Goal: Information Seeking & Learning: Learn about a topic

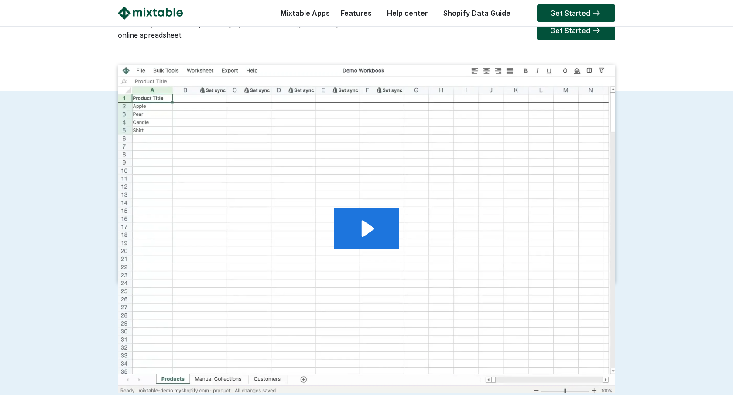
scroll to position [127, 0]
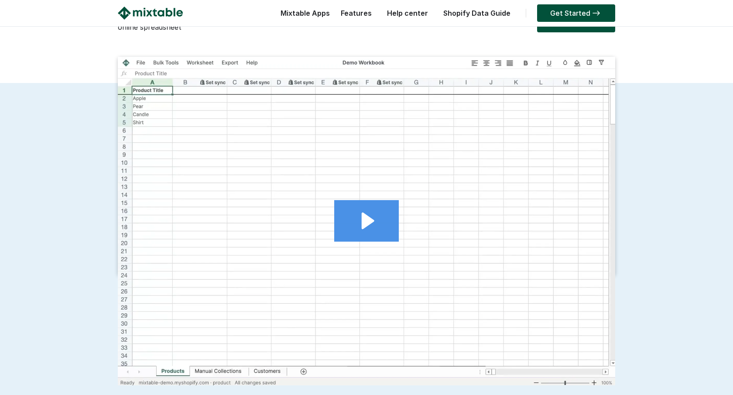
click at [377, 237] on icon "Play Video: 2024.11.06 - Analytics demo video for mixtable.com" at bounding box center [366, 220] width 65 height 41
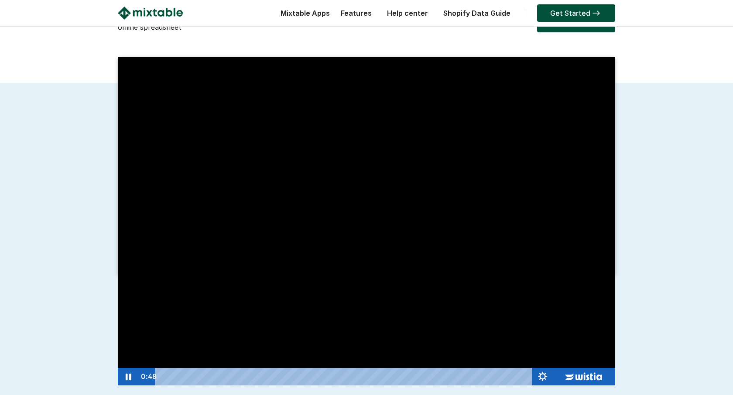
click at [307, 377] on div "Playbar" at bounding box center [345, 376] width 364 height 17
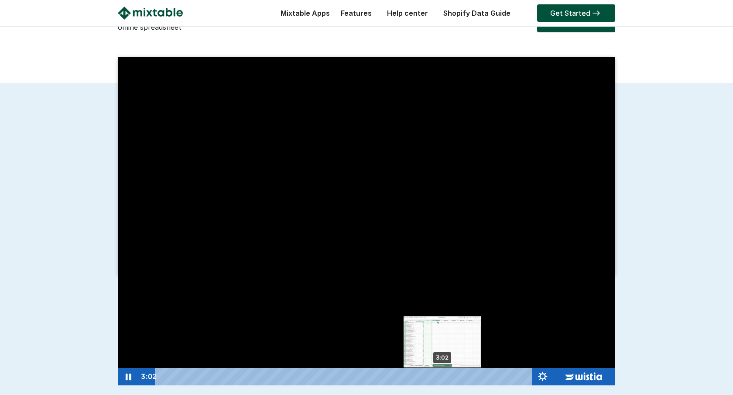
click at [443, 376] on div "3:02" at bounding box center [345, 376] width 364 height 17
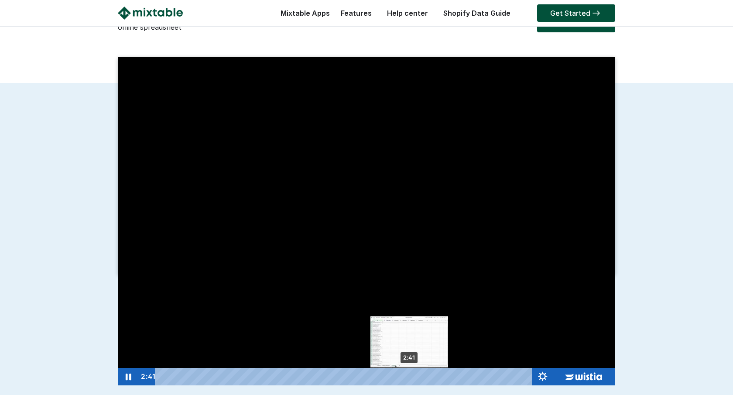
click at [410, 376] on div "2:41" at bounding box center [345, 376] width 364 height 17
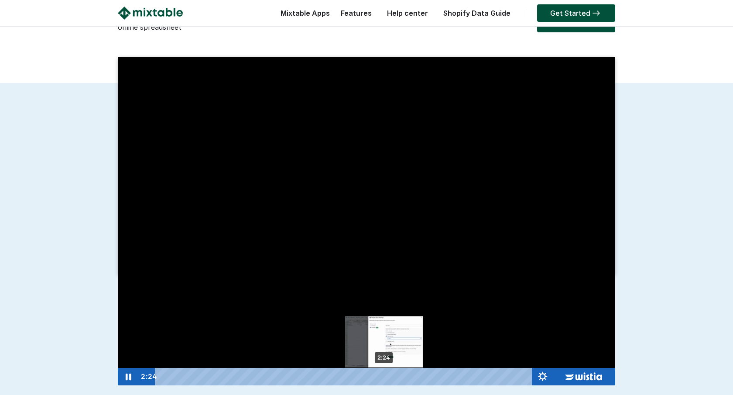
click at [385, 377] on div "2:24" at bounding box center [345, 376] width 364 height 17
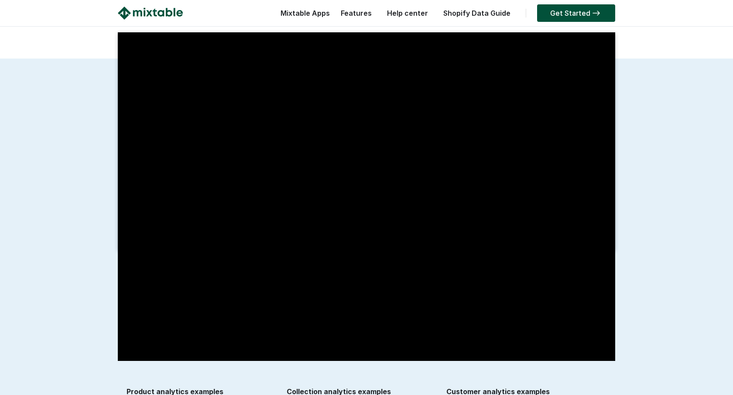
scroll to position [0, 0]
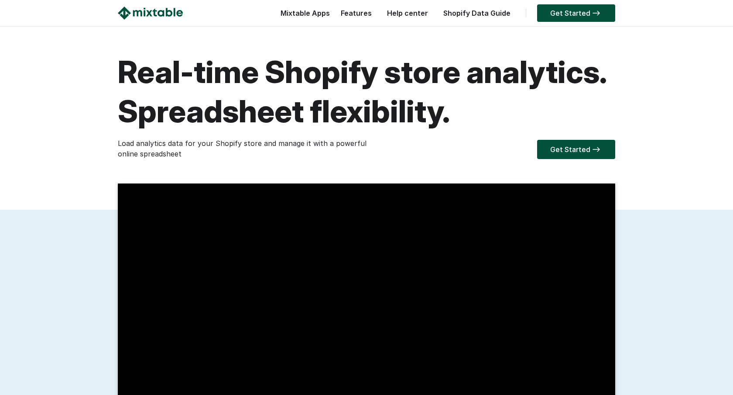
click at [413, 13] on link "Help center" at bounding box center [408, 13] width 50 height 9
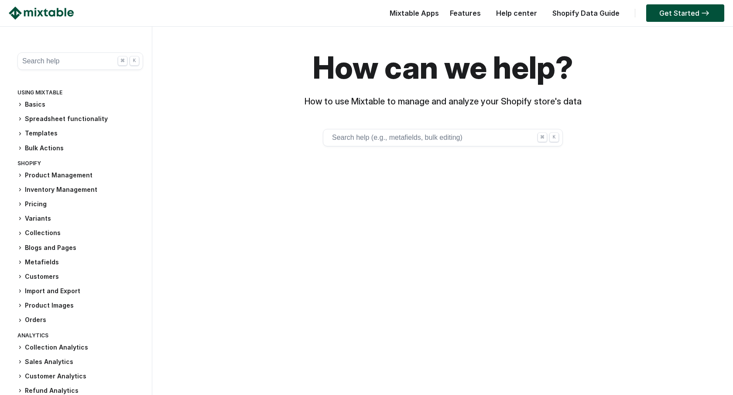
click at [31, 203] on h3 "Pricing" at bounding box center [80, 203] width 126 height 9
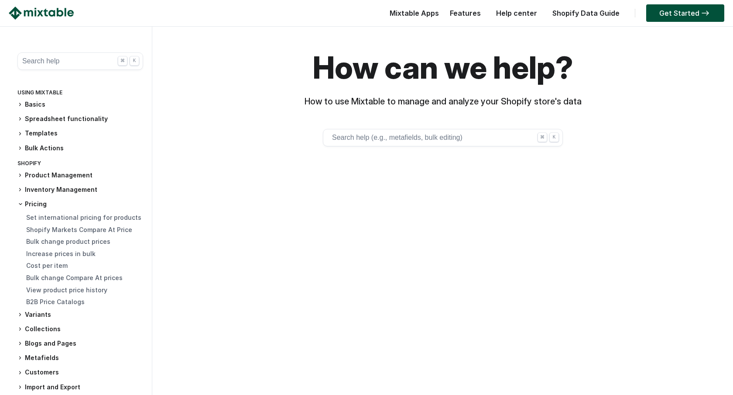
click at [22, 104] on icon at bounding box center [19, 104] width 5 height 5
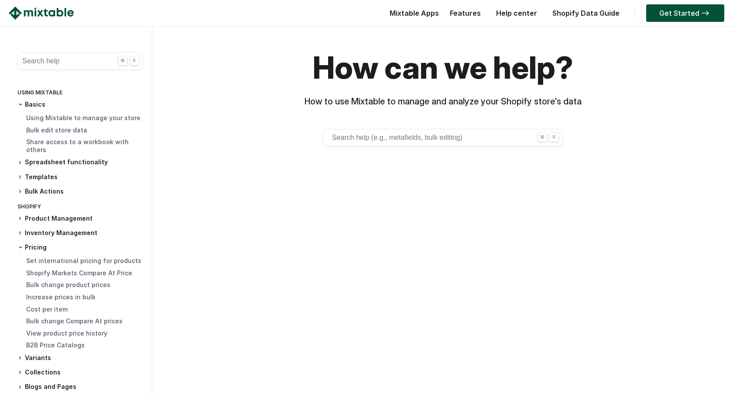
click at [473, 12] on link "Features" at bounding box center [466, 13] width 40 height 9
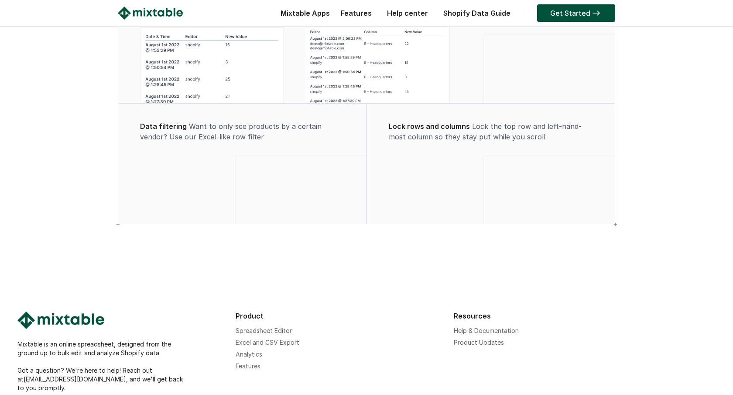
scroll to position [694, 0]
